Goal: Transaction & Acquisition: Purchase product/service

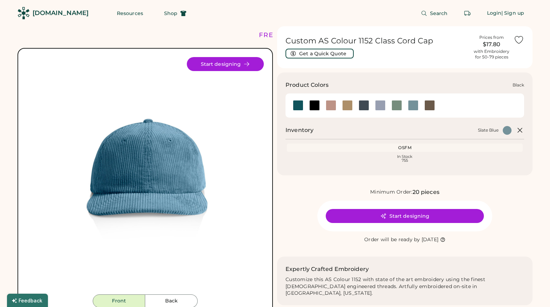
click at [318, 106] on div at bounding box center [314, 105] width 10 height 10
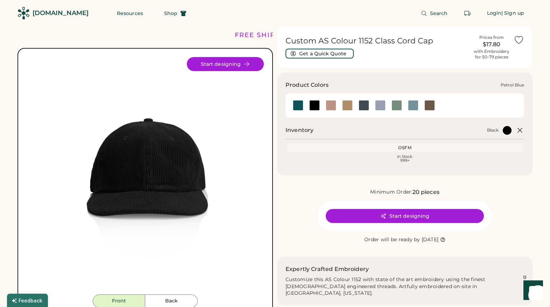
click at [360, 105] on div at bounding box center [363, 105] width 10 height 10
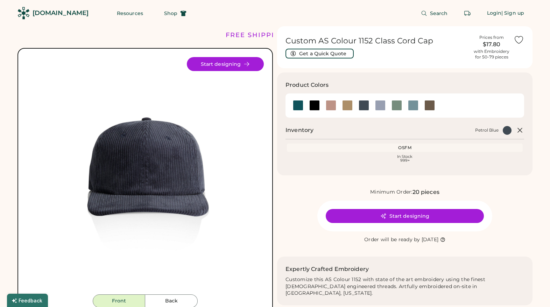
click at [134, 157] on img at bounding box center [145, 175] width 237 height 237
drag, startPoint x: 161, startPoint y: 154, endPoint x: 430, endPoint y: 3, distance: 308.6
click at [0, 0] on body "FREE SHIPPING LOWER 48 STATES ALL ORDERS FREE SHIPPING LOWER 48 STATES ALL ORDE…" at bounding box center [275, 153] width 550 height 307
click at [335, 105] on div at bounding box center [331, 105] width 10 height 10
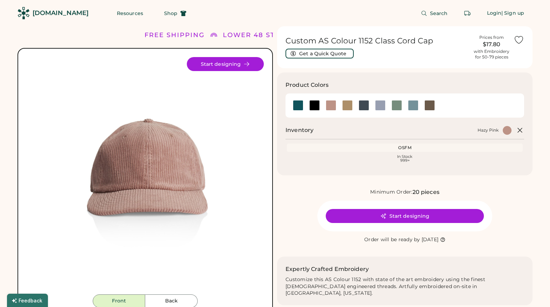
click at [174, 155] on img at bounding box center [145, 175] width 237 height 237
drag, startPoint x: 171, startPoint y: 151, endPoint x: 335, endPoint y: 21, distance: 209.6
click at [0, 0] on body "FREE SHIPPING LOWER 48 STATES ALL ORDERS FREE SHIPPING LOWER 48 STATES ALL ORDE…" at bounding box center [275, 153] width 550 height 307
